Goal: Task Accomplishment & Management: Complete application form

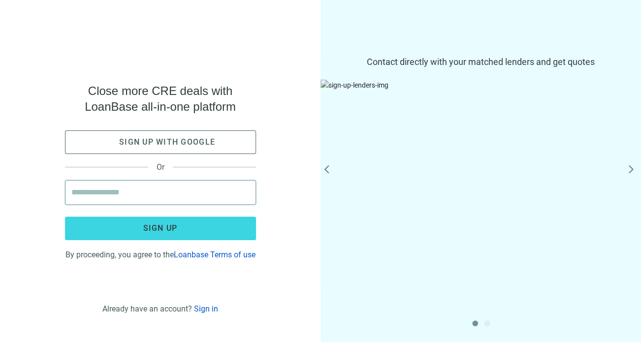
click at [127, 184] on input "email" at bounding box center [160, 193] width 178 height 24
type input "**********"
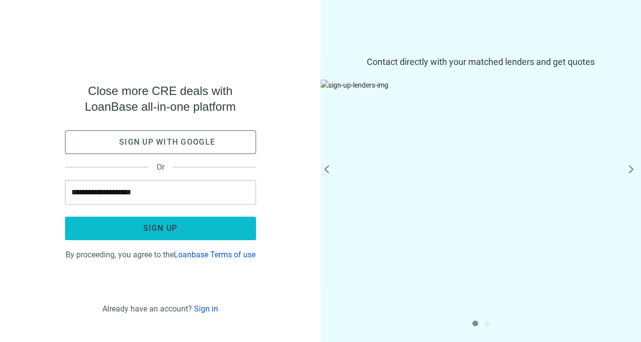
click at [178, 224] on button "Sign up" at bounding box center [160, 229] width 191 height 24
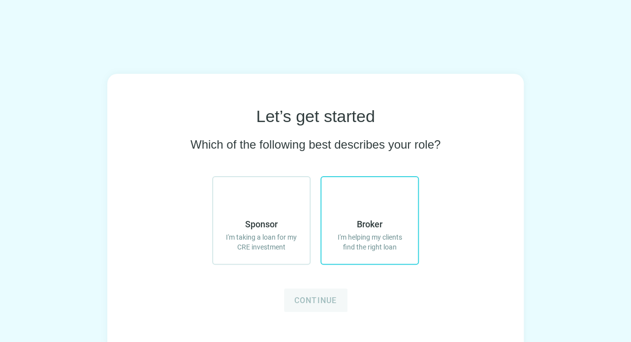
click at [367, 226] on span "Broker" at bounding box center [370, 224] width 26 height 12
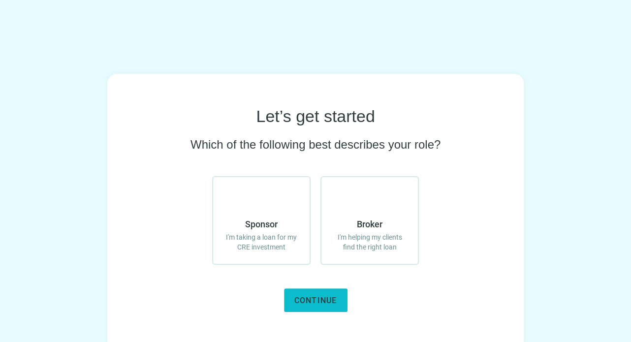
click at [331, 300] on span "Continue" at bounding box center [315, 300] width 43 height 9
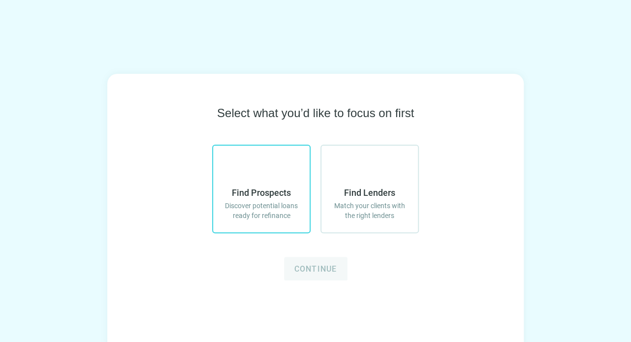
click at [266, 213] on span "Discover potential loans ready for refinance" at bounding box center [261, 211] width 77 height 20
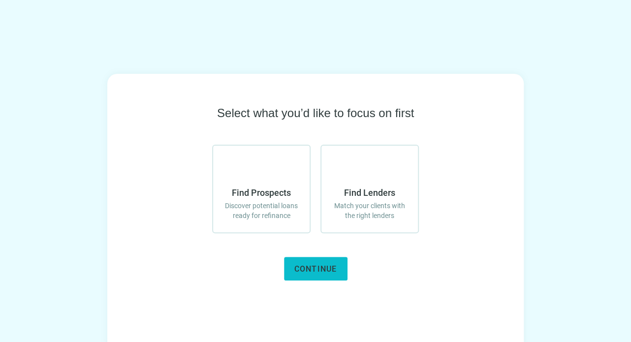
click at [314, 269] on span "Continue" at bounding box center [315, 268] width 43 height 9
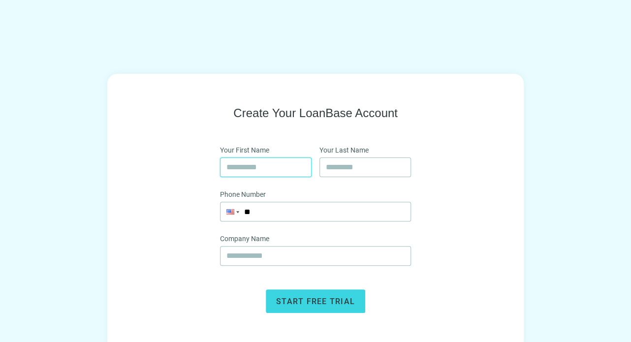
click at [255, 167] on input "text" at bounding box center [265, 167] width 79 height 19
type input "***"
type input "*****"
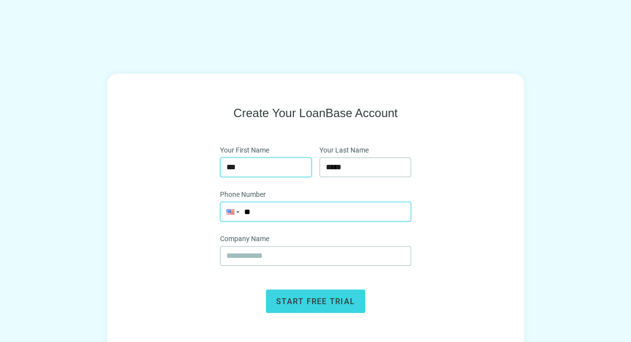
click at [278, 213] on input "**" at bounding box center [315, 211] width 190 height 19
type input "**********"
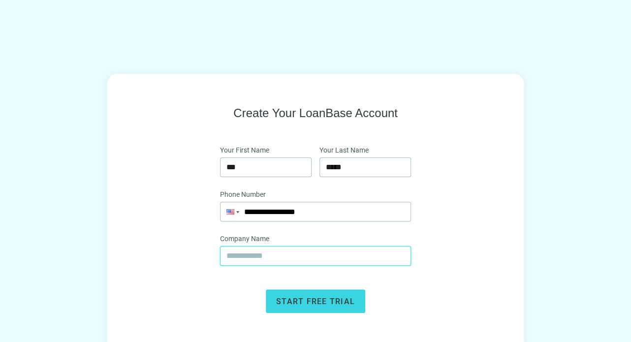
click at [264, 257] on input "text" at bounding box center [315, 256] width 178 height 19
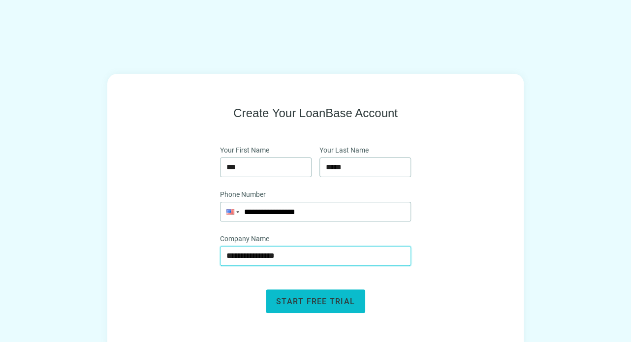
type input "**********"
click at [327, 297] on span "Start free trial" at bounding box center [315, 301] width 79 height 9
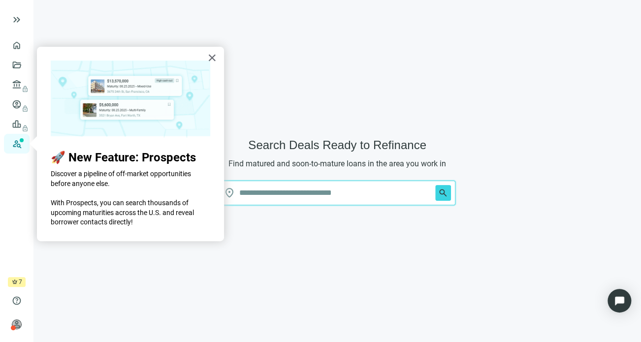
click at [279, 191] on input "text" at bounding box center [335, 193] width 192 height 24
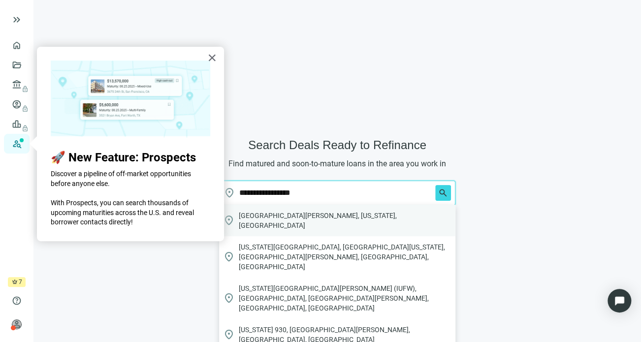
click at [278, 217] on span "Fort Wayne, Indiana, USA" at bounding box center [345, 221] width 213 height 20
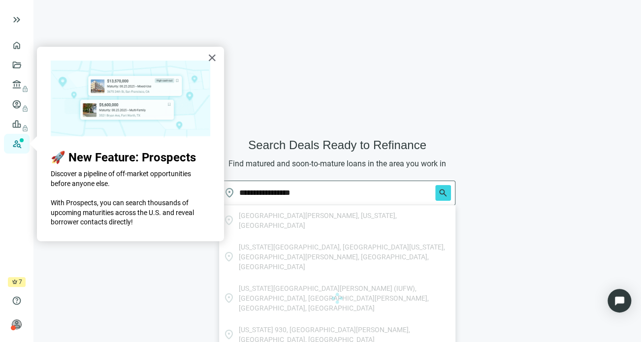
type input "**********"
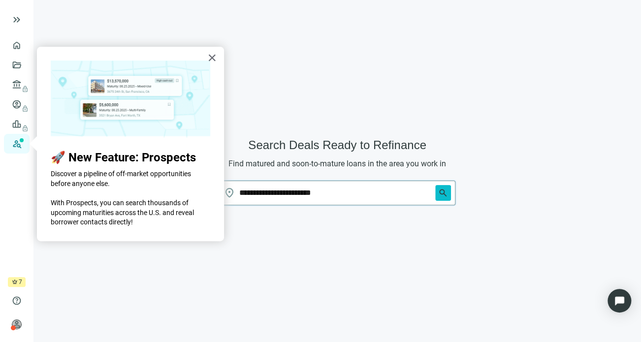
click at [445, 194] on span "search" at bounding box center [443, 193] width 10 height 10
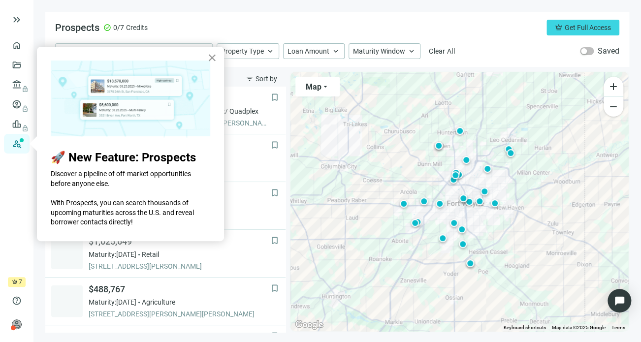
click at [212, 54] on button "×" at bounding box center [211, 58] width 9 height 16
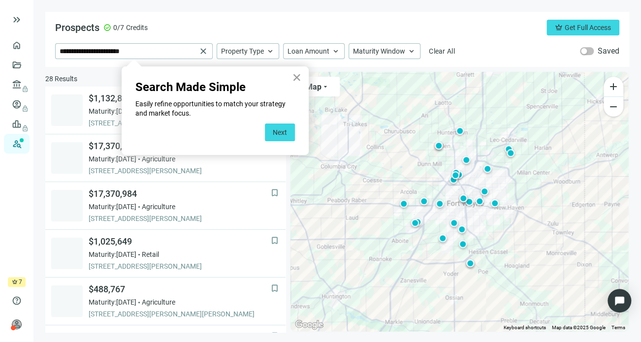
click at [294, 79] on button "×" at bounding box center [296, 77] width 9 height 16
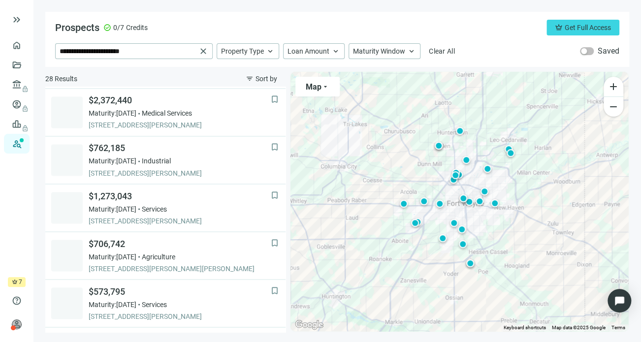
scroll to position [725, 0]
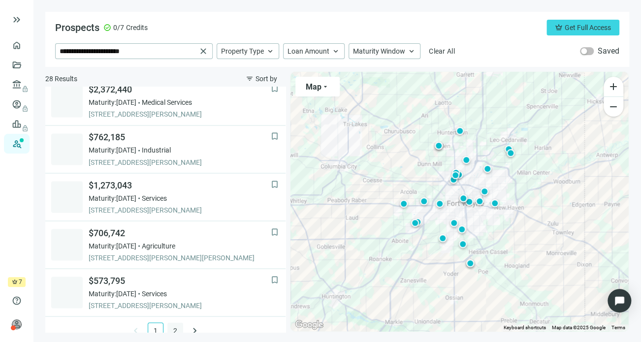
click at [169, 329] on link "2" at bounding box center [175, 330] width 15 height 15
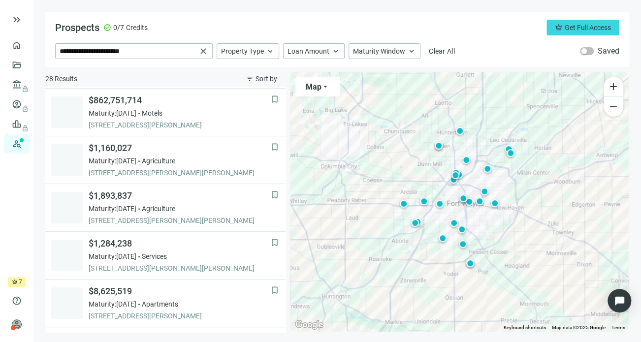
scroll to position [0, 0]
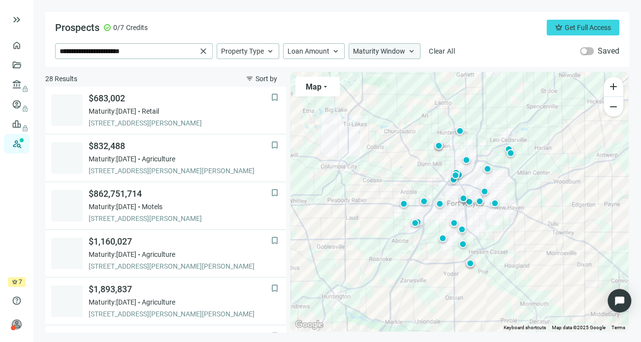
click at [409, 53] on span "keyboard_arrow_up" at bounding box center [411, 51] width 9 height 9
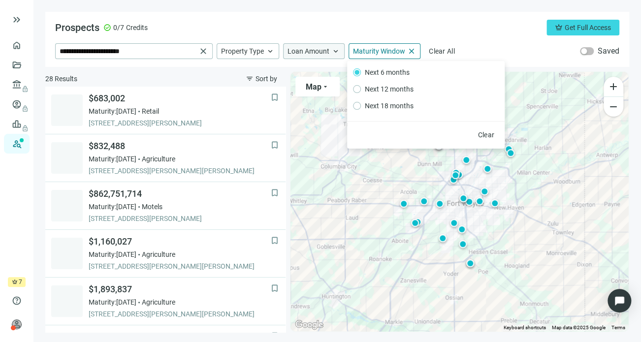
click at [334, 51] on span "keyboard_arrow_up" at bounding box center [335, 51] width 9 height 9
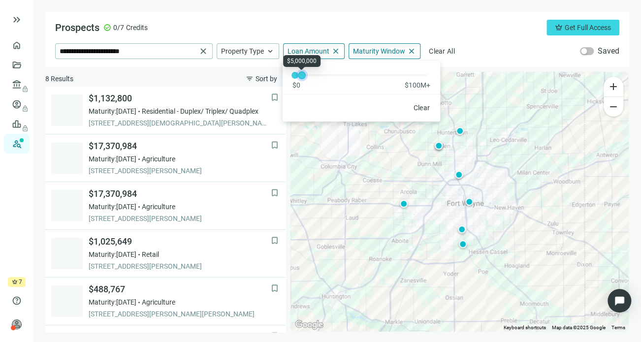
drag, startPoint x: 427, startPoint y: 76, endPoint x: 300, endPoint y: 81, distance: 126.5
click at [300, 81] on div "$0 $100M+" at bounding box center [360, 75] width 157 height 29
click at [266, 51] on span "keyboard_arrow_up" at bounding box center [270, 51] width 9 height 9
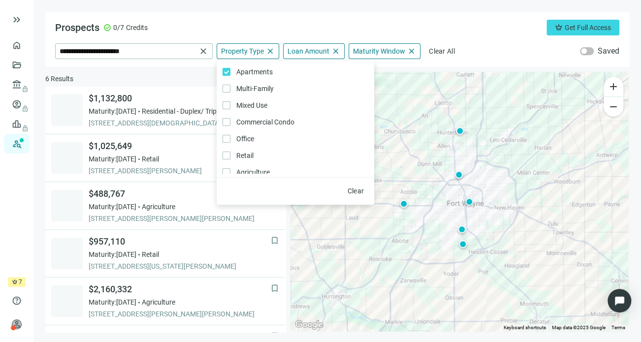
scroll to position [53, 0]
click at [224, 142] on label "Office Only" at bounding box center [295, 137] width 157 height 17
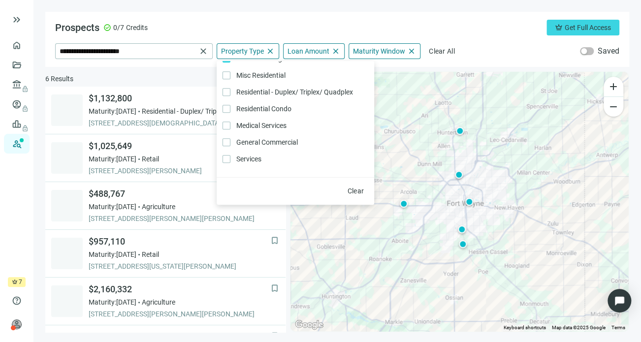
scroll to position [210, 0]
click at [499, 34] on div "Prospects check_circle 0/7 Credits crown Get Full Access" at bounding box center [337, 28] width 564 height 16
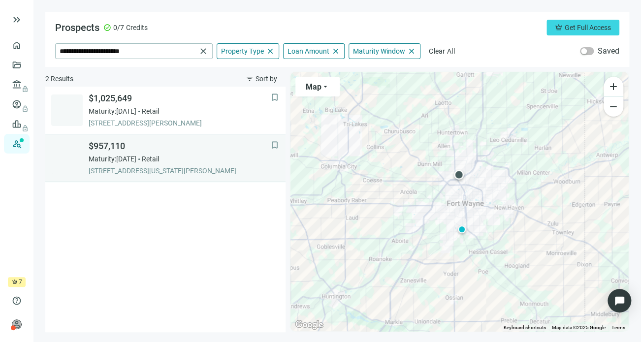
click at [90, 159] on span "Maturity: 12.31.2025" at bounding box center [113, 159] width 48 height 10
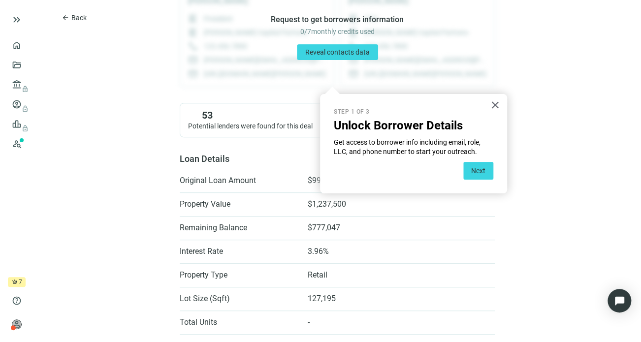
scroll to position [121, 0]
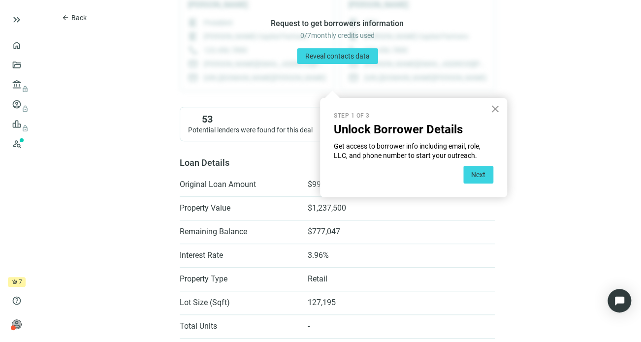
click at [493, 106] on button "×" at bounding box center [494, 109] width 9 height 16
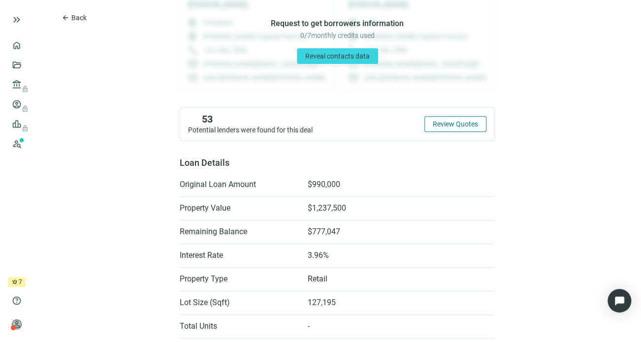
click at [453, 123] on span "Review Quotes" at bounding box center [455, 124] width 45 height 8
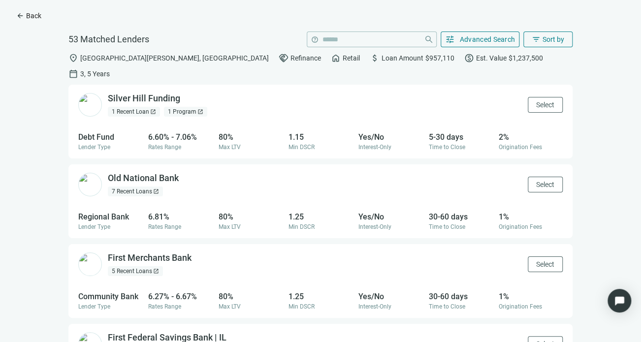
click at [22, 14] on span "arrow_back" at bounding box center [20, 16] width 8 height 8
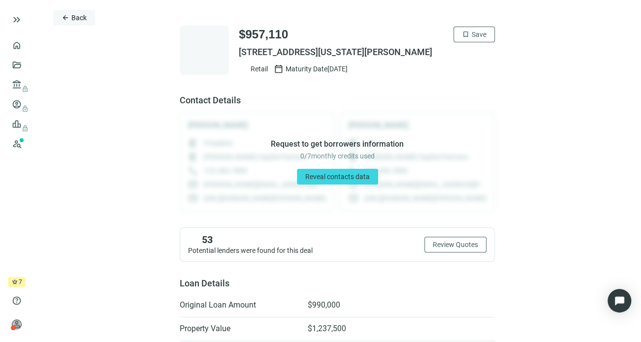
click at [72, 16] on span "Back" at bounding box center [78, 18] width 15 height 8
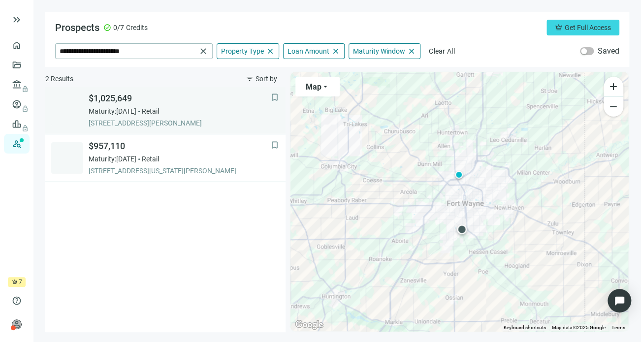
click at [138, 121] on span "501 LOWER HUNTINGTON RD, FORT WAYNE, 46819, IN" at bounding box center [180, 123] width 182 height 10
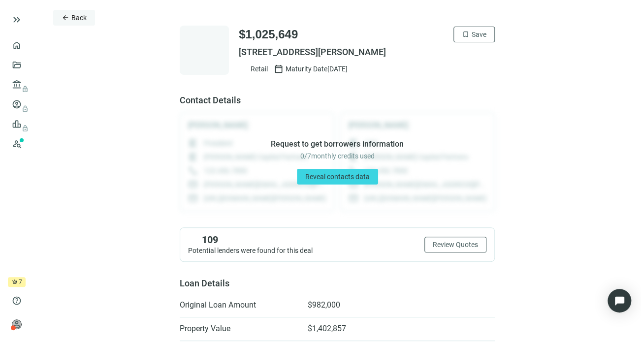
click at [62, 17] on span "arrow_back" at bounding box center [66, 18] width 8 height 8
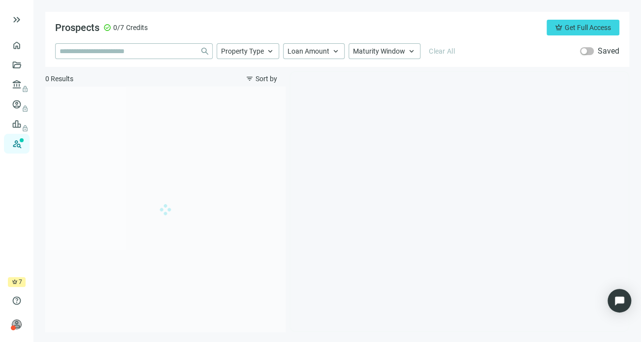
type input "**********"
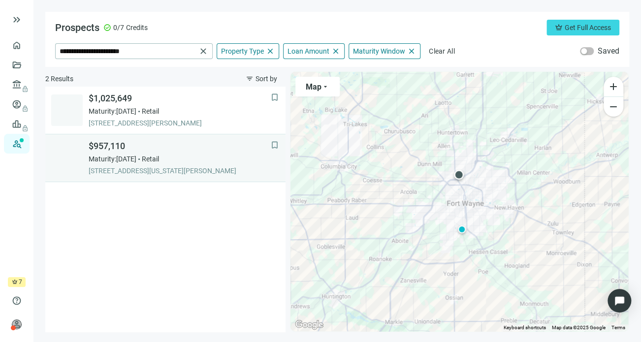
click at [156, 163] on div "Maturity: 12.31.2025 Retail" at bounding box center [180, 159] width 182 height 10
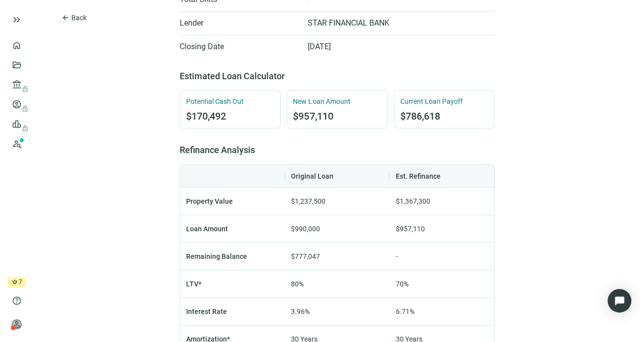
scroll to position [458, 0]
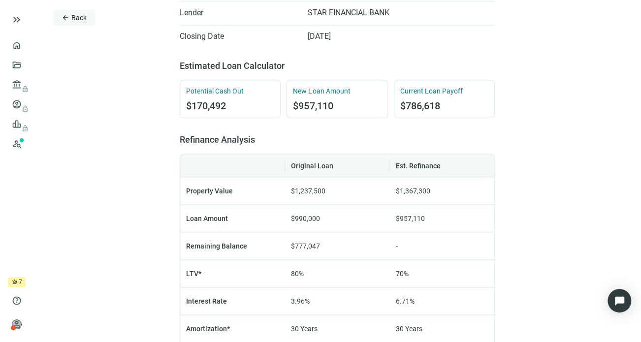
click at [71, 20] on button "arrow_back Back" at bounding box center [74, 18] width 42 height 16
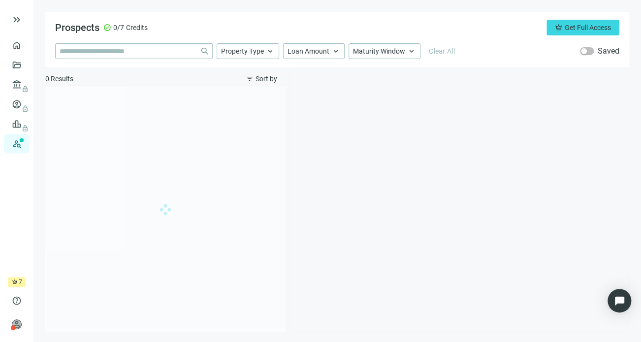
type input "**********"
